Goal: Task Accomplishment & Management: Use online tool/utility

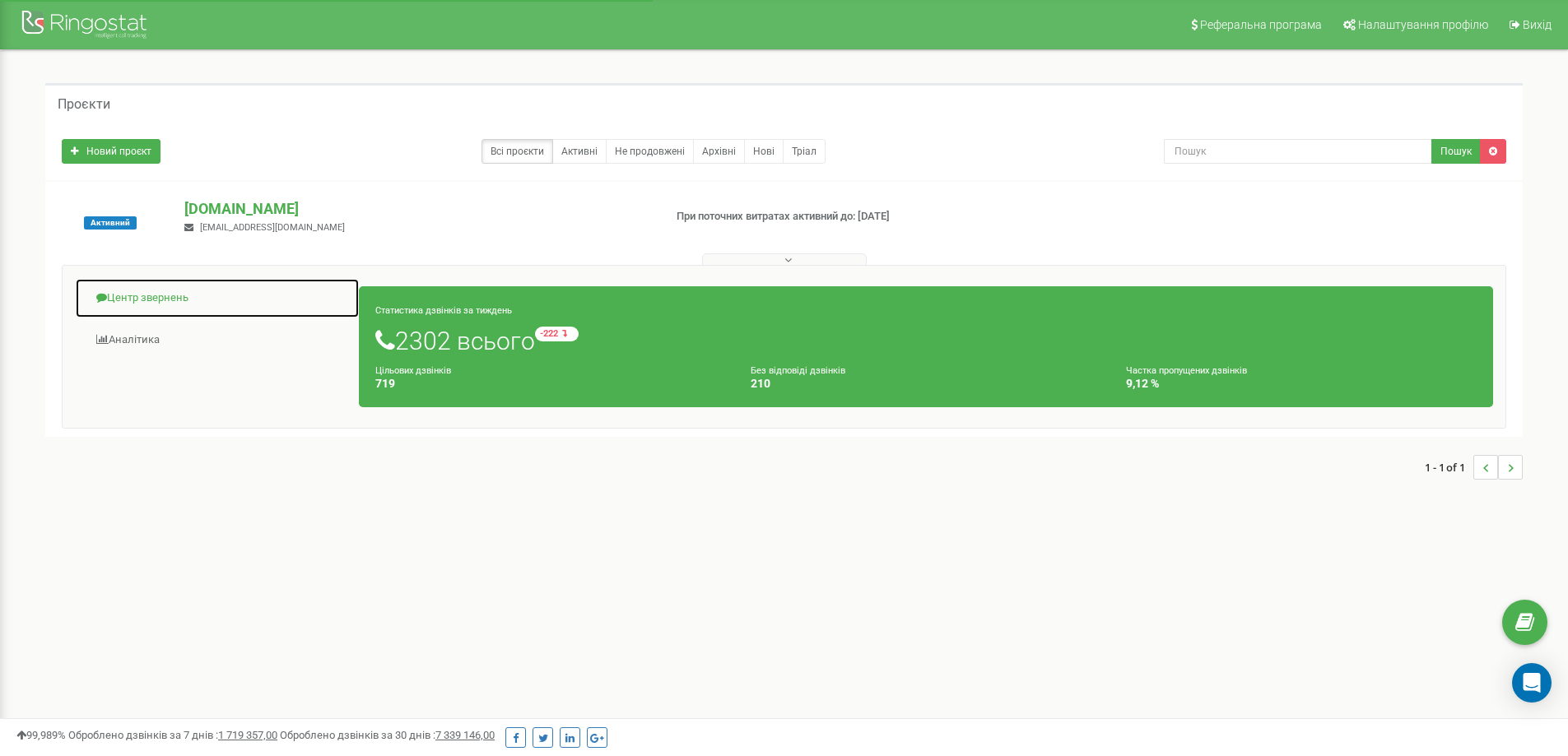
click at [172, 299] on link "Центр звернень" at bounding box center [217, 297] width 285 height 40
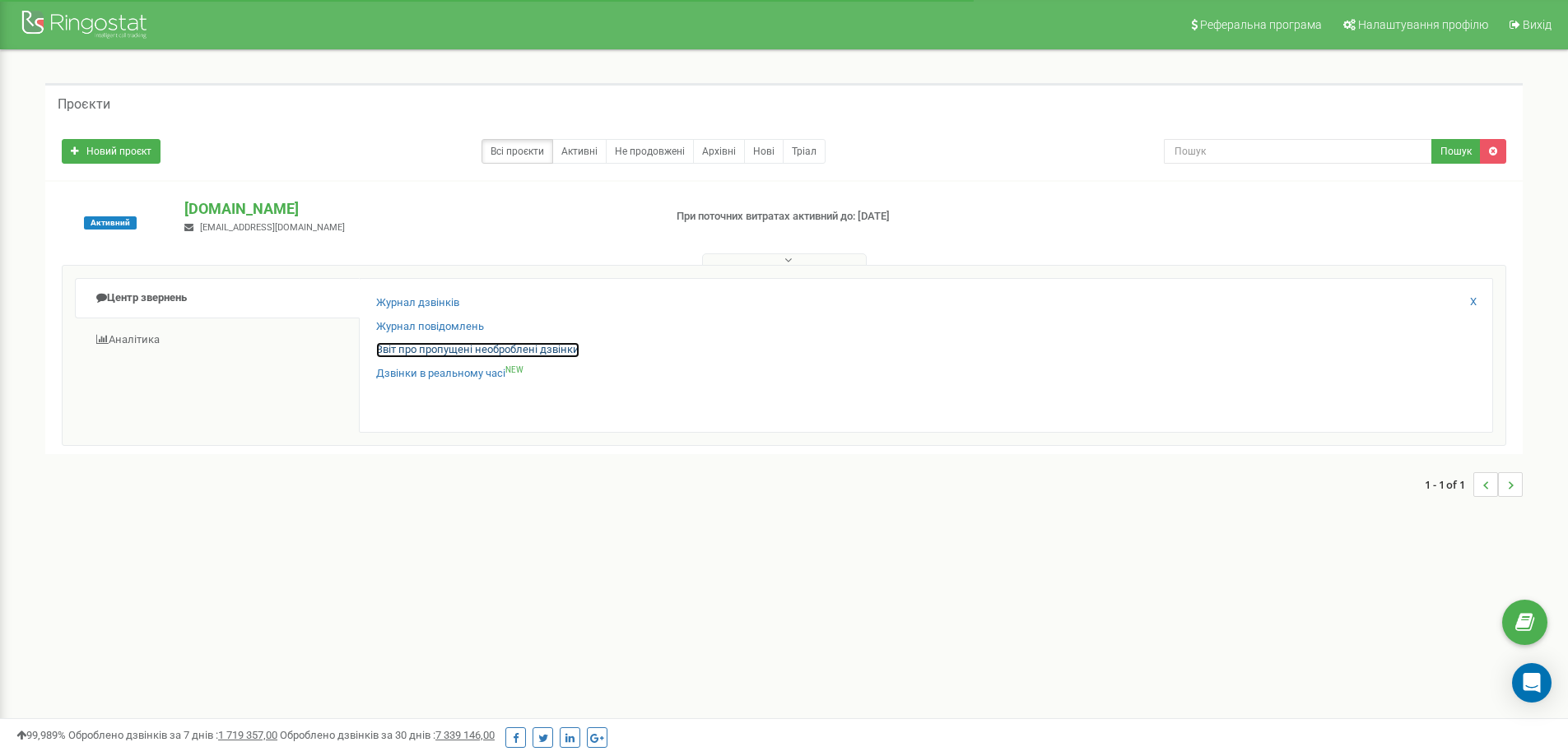
click at [476, 344] on link "Звіт про пропущені необроблені дзвінки" at bounding box center [477, 350] width 203 height 16
